Goal: Information Seeking & Learning: Learn about a topic

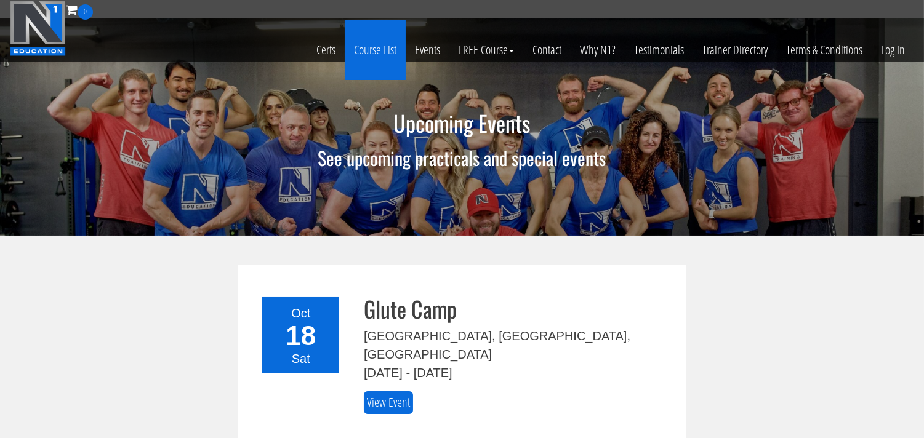
click at [378, 51] on link "Course List" at bounding box center [375, 50] width 61 height 60
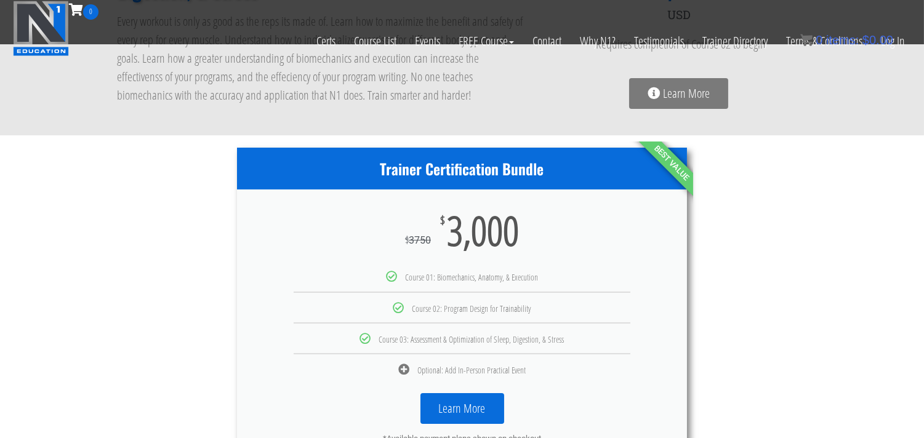
scroll to position [546, 0]
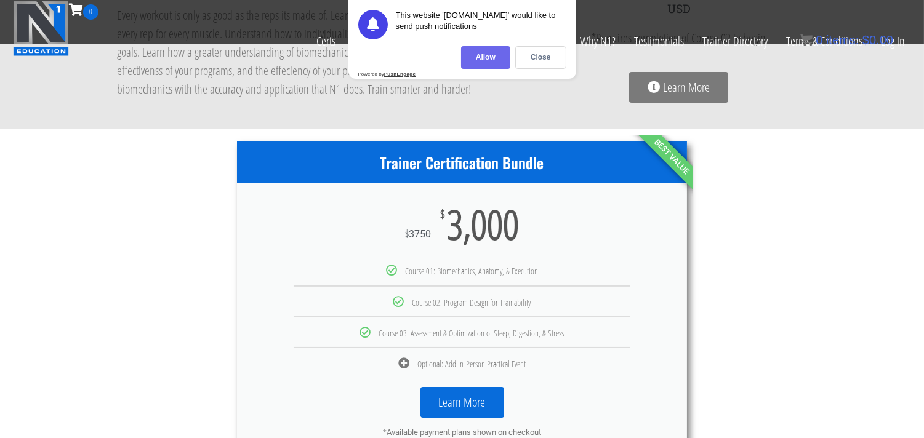
click at [486, 60] on div "Allow" at bounding box center [485, 57] width 49 height 23
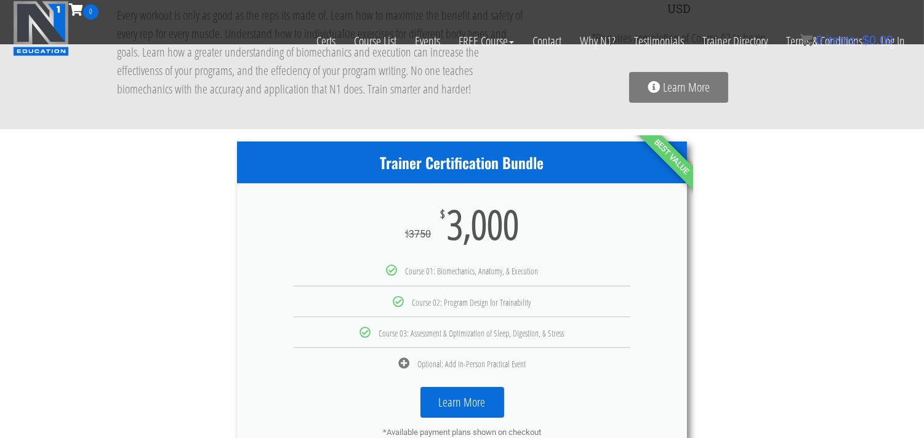
click at [6, 222] on div "Trainer Certification Bundle $ 3750 $ 3,000 Course 01: Biomechanics, Anatomy, &…" at bounding box center [462, 299] width 924 height 340
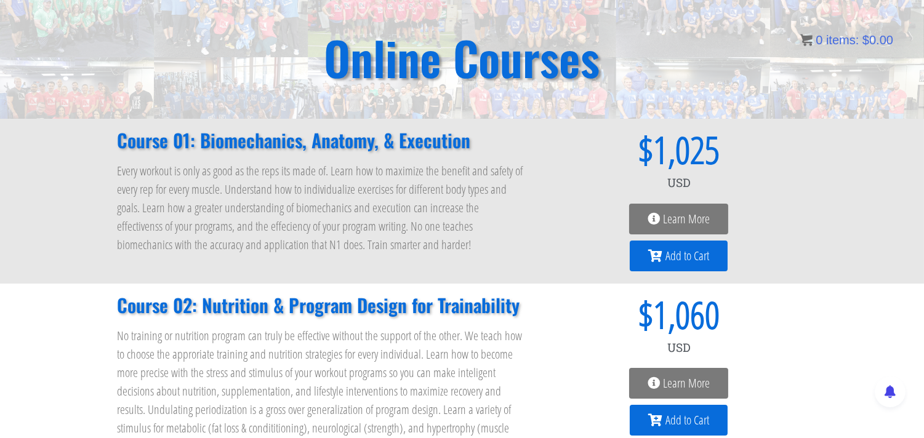
scroll to position [86, 0]
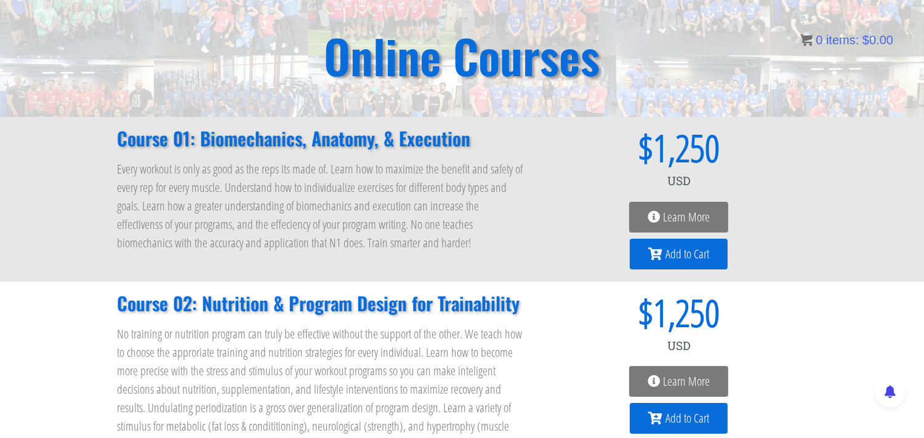
click at [683, 222] on span "Learn More" at bounding box center [686, 217] width 47 height 12
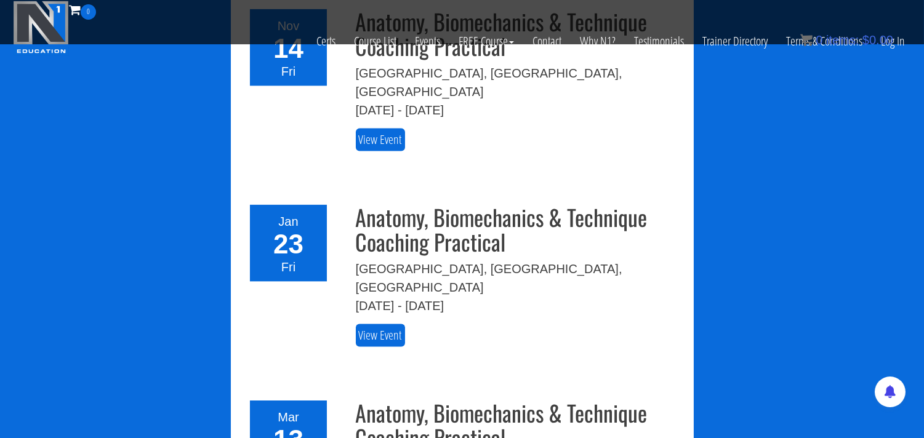
scroll to position [3077, 0]
